Goal: Information Seeking & Learning: Learn about a topic

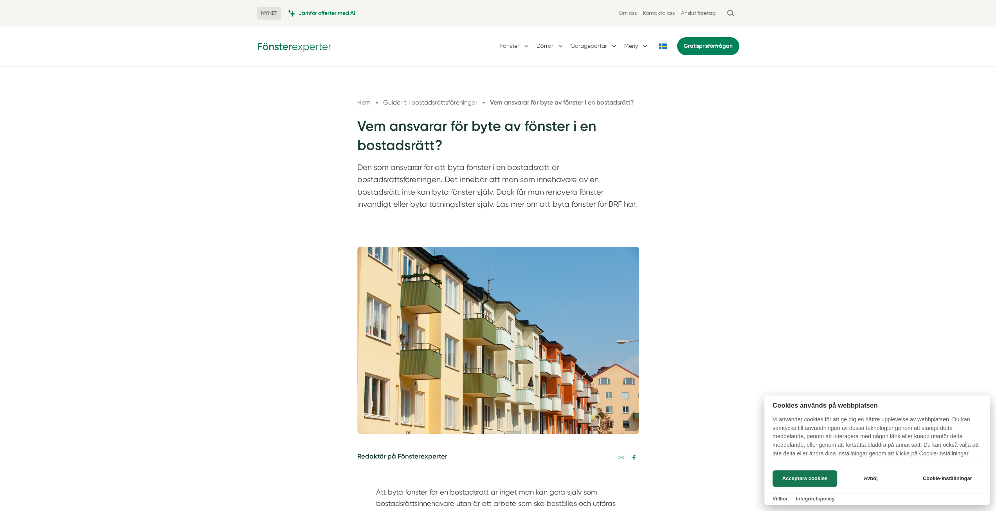
drag, startPoint x: 358, startPoint y: 167, endPoint x: 435, endPoint y: 176, distance: 77.7
click at [435, 176] on div at bounding box center [498, 255] width 996 height 511
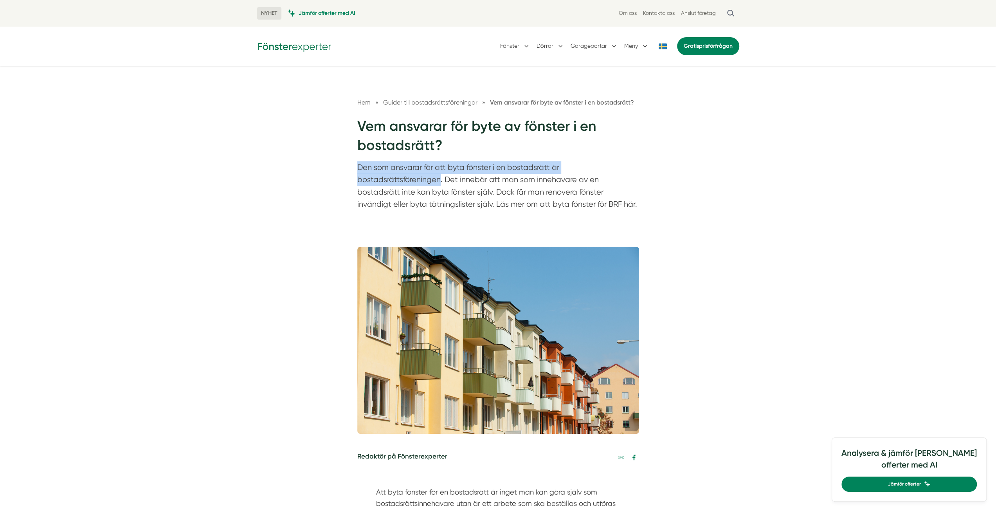
drag, startPoint x: 440, startPoint y: 178, endPoint x: 358, endPoint y: 166, distance: 83.0
click at [358, 166] on p "Den som ansvarar för att byta fönster i en bostadsrätt är bostadsrättsföreninge…" at bounding box center [498, 187] width 282 height 53
drag, startPoint x: 371, startPoint y: 189, endPoint x: 474, endPoint y: 194, distance: 103.0
click at [473, 194] on p "Den som ansvarar för att byta fönster i en bostadsrätt är bostadsrättsföreninge…" at bounding box center [498, 187] width 282 height 53
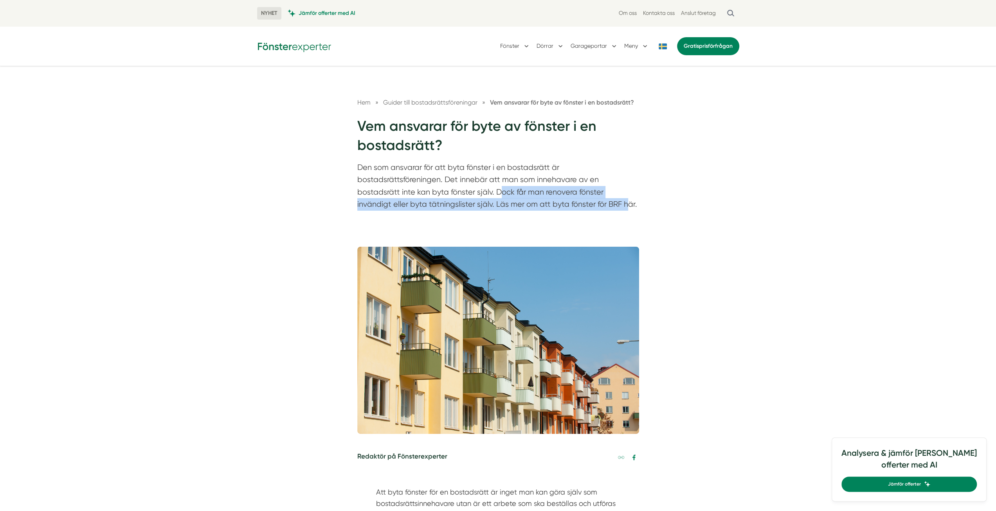
drag, startPoint x: 500, startPoint y: 194, endPoint x: 599, endPoint y: 214, distance: 101.7
click at [598, 214] on div "Hem » Guider till bostadsrättsföreningar » Vem ansvarar för byte av fönster i e…" at bounding box center [498, 151] width 996 height 171
click at [597, 209] on p "Den som ansvarar för att byta fönster i en bostadsrätt är bostadsrättsföreninge…" at bounding box center [498, 187] width 282 height 53
drag, startPoint x: 556, startPoint y: 201, endPoint x: 497, endPoint y: 191, distance: 59.6
click at [497, 191] on p "Den som ansvarar för att byta fönster i en bostadsrätt är bostadsrättsföreninge…" at bounding box center [498, 187] width 282 height 53
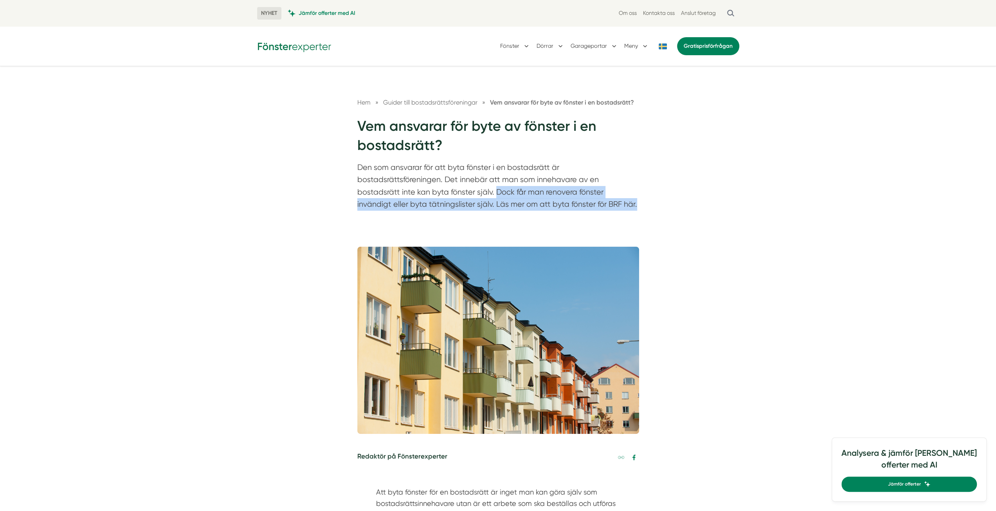
click at [496, 191] on p "Den som ansvarar för att byta fönster i en bostadsrätt är bostadsrättsföreninge…" at bounding box center [498, 187] width 282 height 53
drag, startPoint x: 392, startPoint y: 201, endPoint x: 528, endPoint y: 205, distance: 136.2
click at [528, 205] on p "Den som ansvarar för att byta fönster i en bostadsrätt är bostadsrättsföreninge…" at bounding box center [498, 187] width 282 height 53
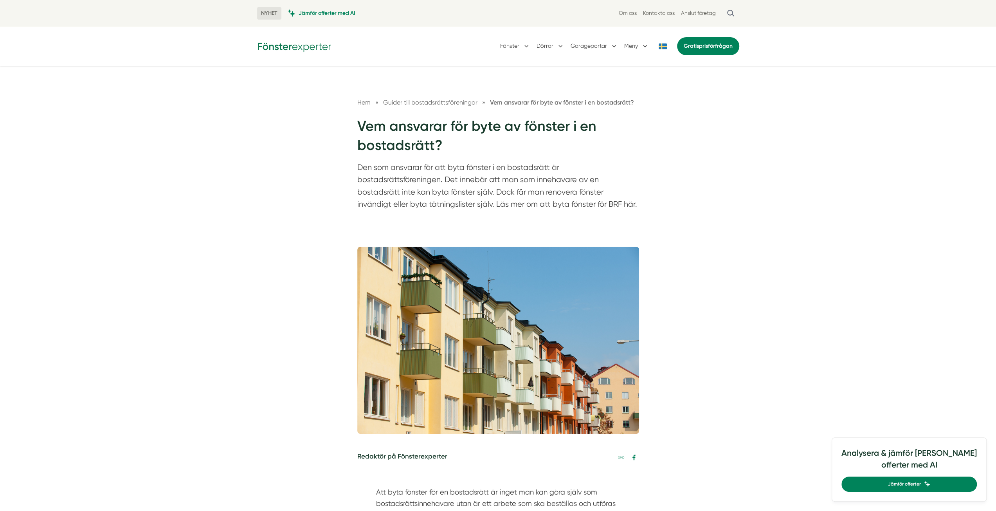
click at [536, 206] on p "Den som ansvarar för att byta fönster i en bostadsrätt är bostadsrättsföreninge…" at bounding box center [498, 187] width 282 height 53
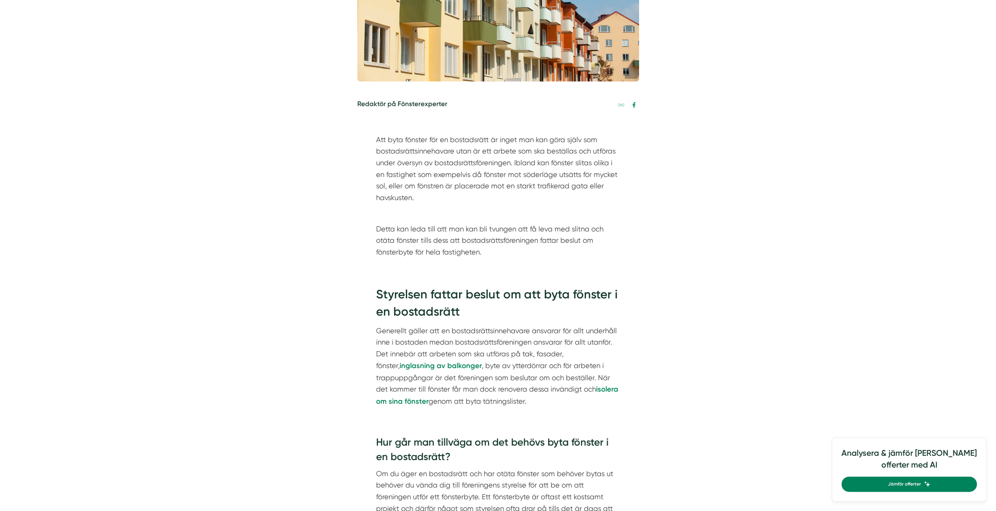
scroll to position [391, 0]
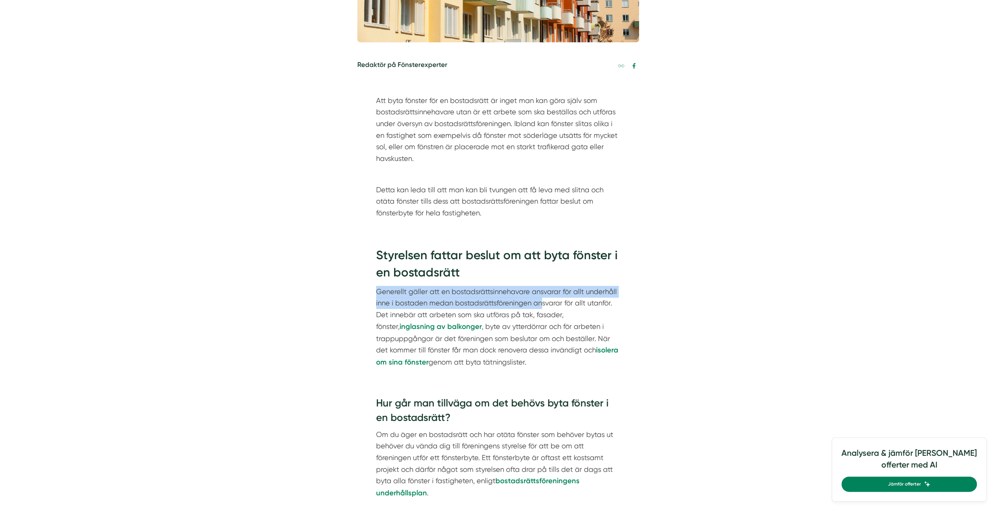
drag, startPoint x: 390, startPoint y: 292, endPoint x: 566, endPoint y: 309, distance: 176.1
click at [560, 309] on p "Generellt gäller att en bostadsrättsinnehavare ansvarar för allt underhåll inne…" at bounding box center [498, 327] width 244 height 83
click at [582, 309] on p "Generellt gäller att en bostadsrättsinnehavare ansvarar för allt underhåll inne…" at bounding box center [498, 327] width 244 height 83
drag, startPoint x: 595, startPoint y: 313, endPoint x: 383, endPoint y: 292, distance: 212.3
click at [383, 292] on p "Generellt gäller att en bostadsrättsinnehavare ansvarar för allt underhåll inne…" at bounding box center [498, 327] width 244 height 83
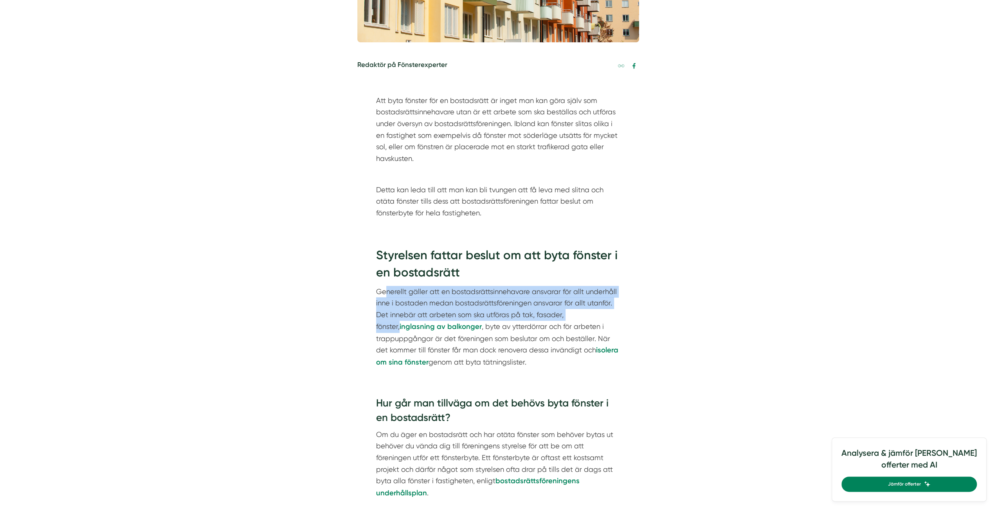
click at [390, 291] on p "Generellt gäller att en bostadsrättsinnehavare ansvarar för allt underhåll inne…" at bounding box center [498, 327] width 244 height 83
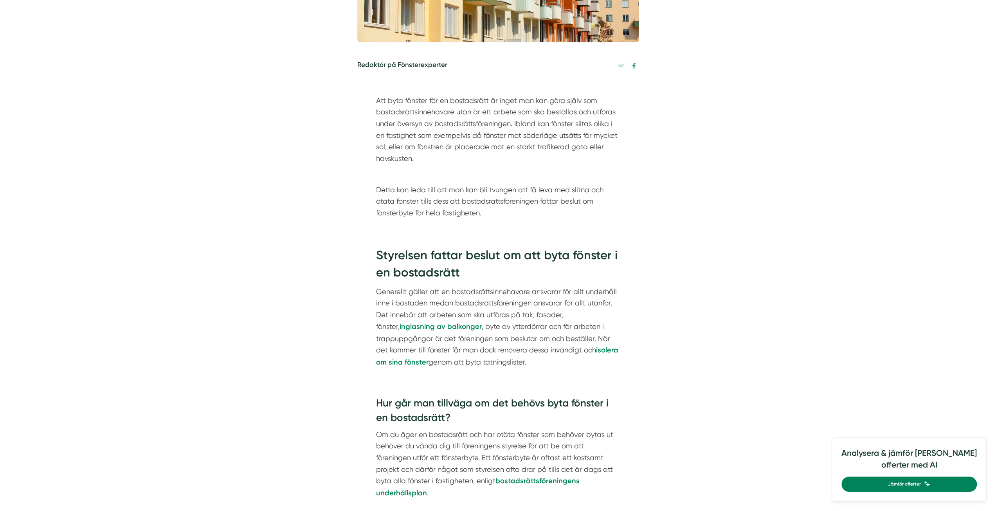
click at [371, 288] on div "Styrelsen fattar beslut om att byta fönster i en bostadsrätt Generellt gäller a…" at bounding box center [498, 309] width 282 height 149
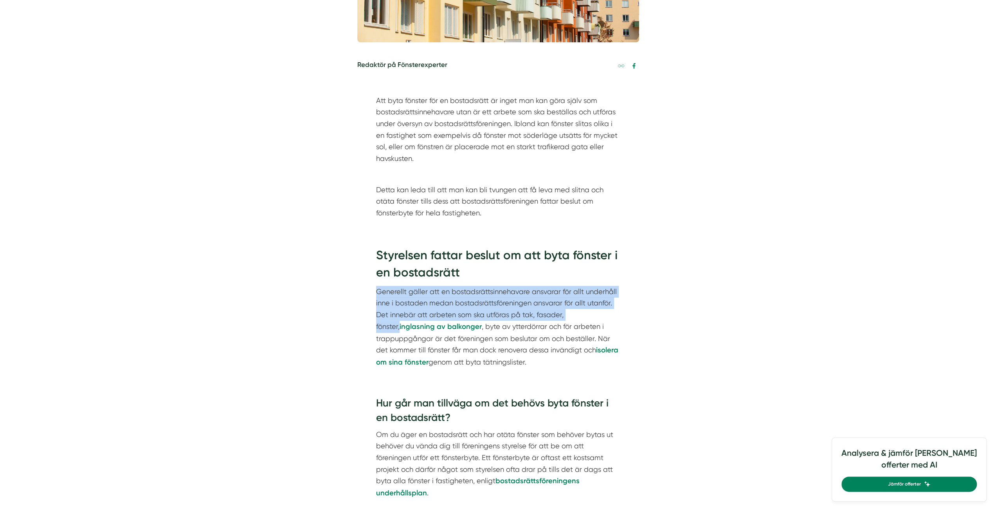
drag, startPoint x: 379, startPoint y: 289, endPoint x: 594, endPoint y: 319, distance: 216.5
click at [594, 319] on p "Generellt gäller att en bostadsrättsinnehavare ansvarar för allt underhåll inne…" at bounding box center [498, 327] width 244 height 83
click at [587, 315] on p "Generellt gäller att en bostadsrättsinnehavare ansvarar för allt underhåll inne…" at bounding box center [498, 327] width 244 height 83
drag, startPoint x: 555, startPoint y: 311, endPoint x: 460, endPoint y: 297, distance: 95.7
click at [468, 299] on p "Generellt gäller att en bostadsrättsinnehavare ansvarar för allt underhåll inne…" at bounding box center [498, 327] width 244 height 83
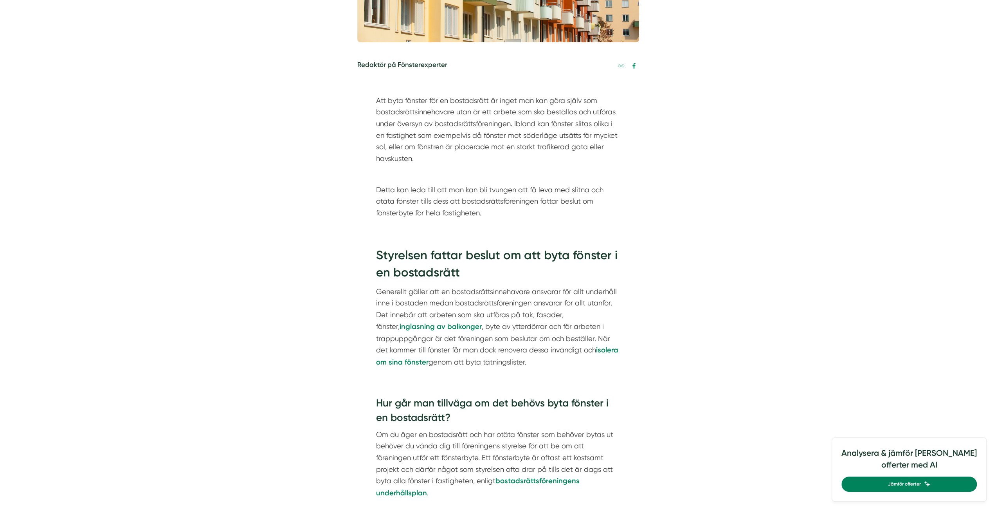
click at [457, 297] on p "Generellt gäller att en bostadsrättsinnehavare ansvarar för allt underhåll inne…" at bounding box center [498, 327] width 244 height 83
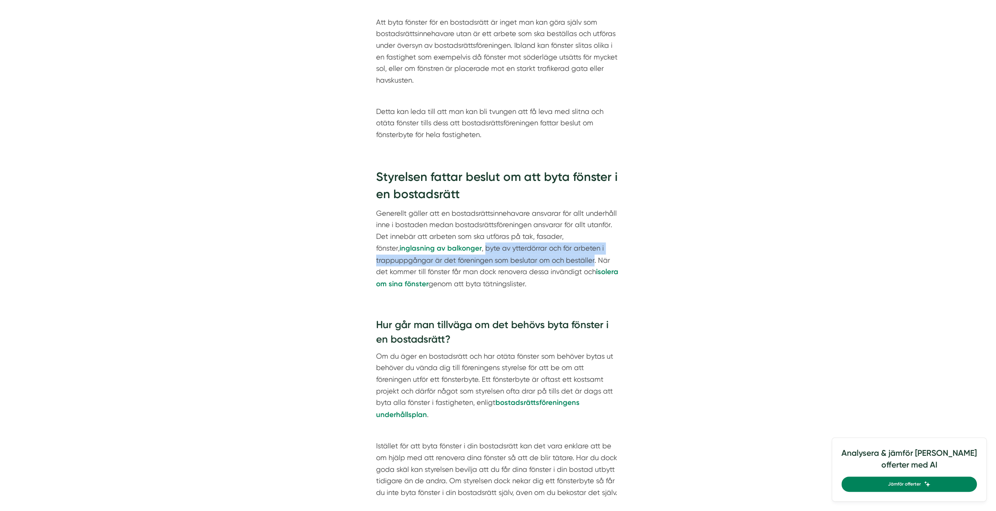
drag, startPoint x: 460, startPoint y: 247, endPoint x: 592, endPoint y: 259, distance: 132.0
click at [592, 259] on p "Generellt gäller att en bostadsrättsinnehavare ansvarar för allt underhåll inne…" at bounding box center [498, 248] width 244 height 83
click at [573, 260] on p "Generellt gäller att en bostadsrättsinnehavare ansvarar för allt underhåll inne…" at bounding box center [498, 248] width 244 height 83
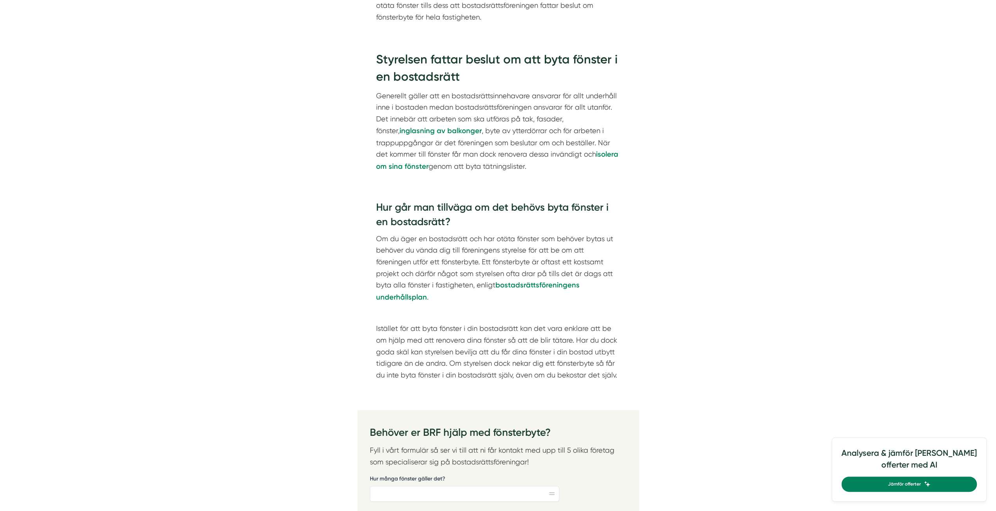
scroll to position [665, 0]
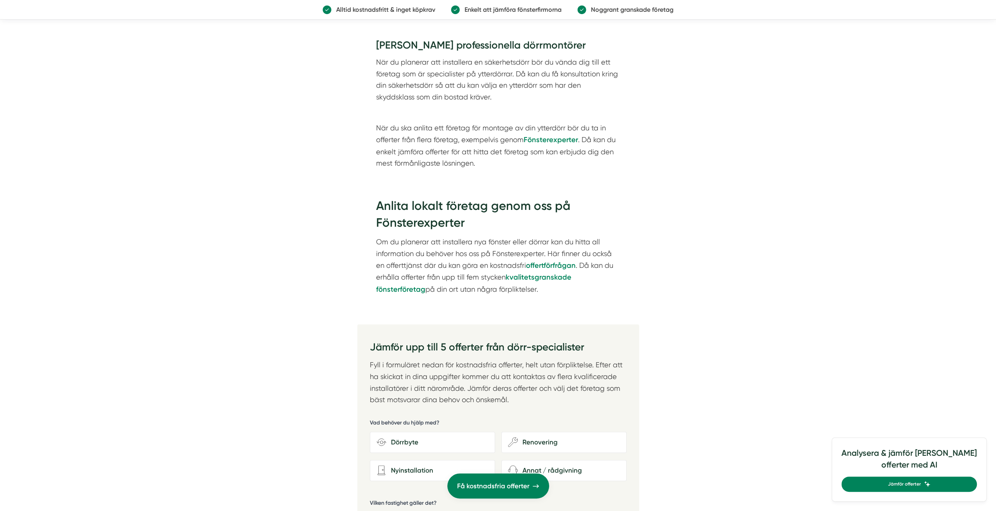
scroll to position [1487, 0]
